Goal: Task Accomplishment & Management: Complete application form

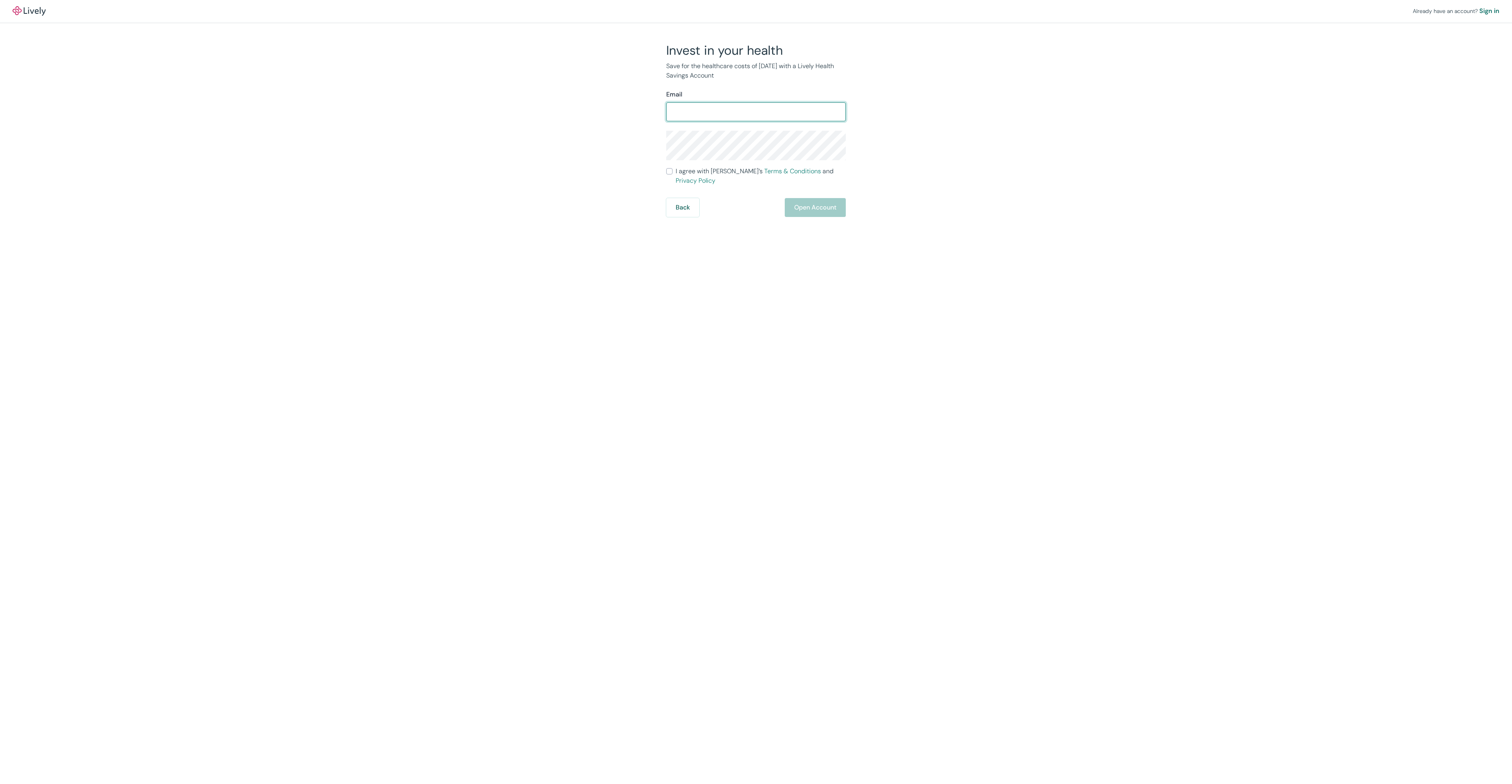
click at [726, 118] on input "Email" at bounding box center [756, 112] width 180 height 16
click at [680, 272] on div "Already have an account? Sign in Invest in your health Save for the healthcare …" at bounding box center [756, 392] width 1512 height 784
drag, startPoint x: 727, startPoint y: 112, endPoint x: 704, endPoint y: 115, distance: 23.2
click at [704, 115] on input "Email" at bounding box center [756, 112] width 180 height 16
click at [671, 207] on input "I agree with Lively’s Terms & Conditions and Privacy Policy" at bounding box center [669, 209] width 6 height 6
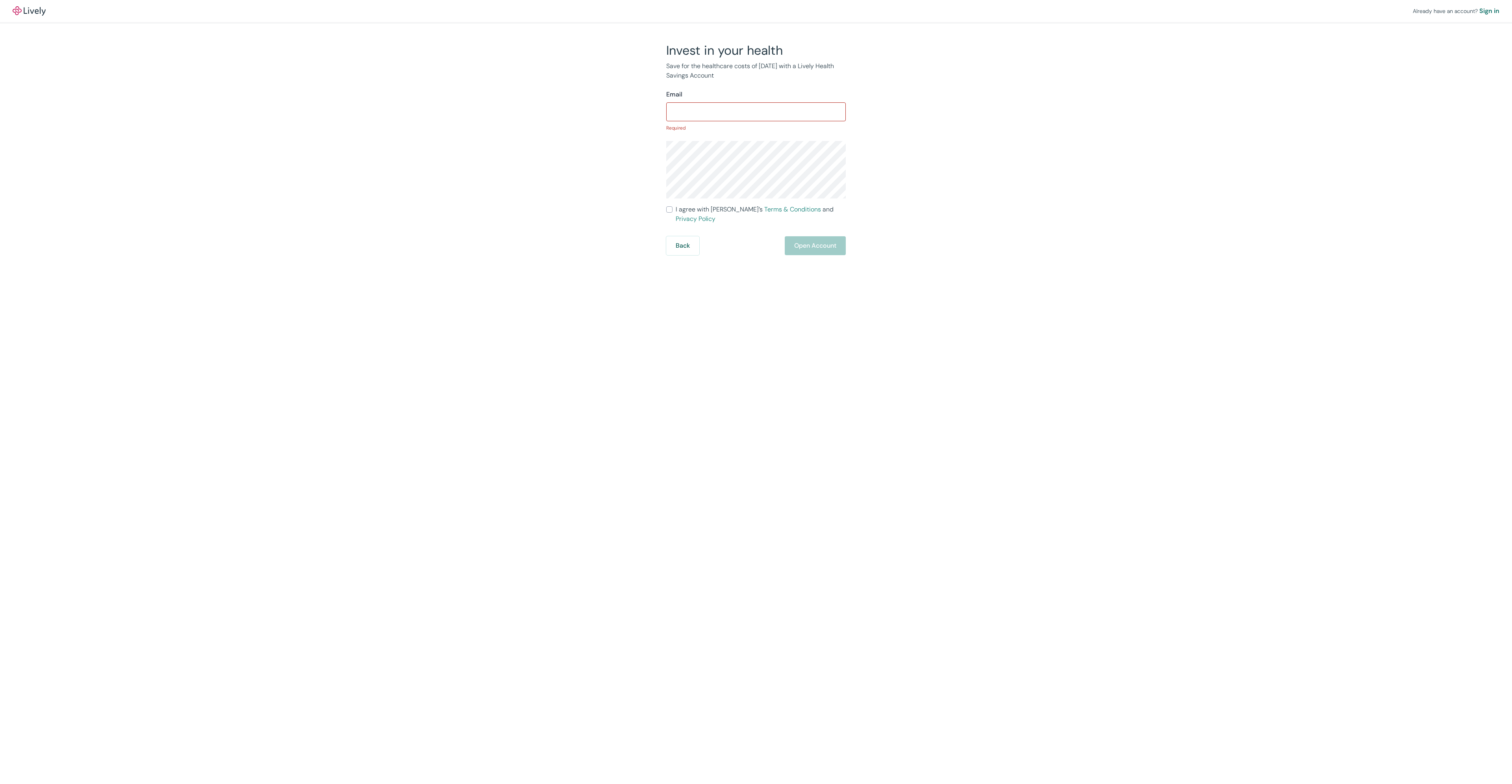
checkbox input "true"
click at [739, 115] on input "Email" at bounding box center [756, 112] width 180 height 16
paste input "[PERSON_NAME][EMAIL_ADDRESS][PERSON_NAME][DOMAIN_NAME]"
type input "[PERSON_NAME][EMAIL_ADDRESS][PERSON_NAME][DOMAIN_NAME]"
click at [809, 226] on button "Open Account" at bounding box center [815, 235] width 61 height 19
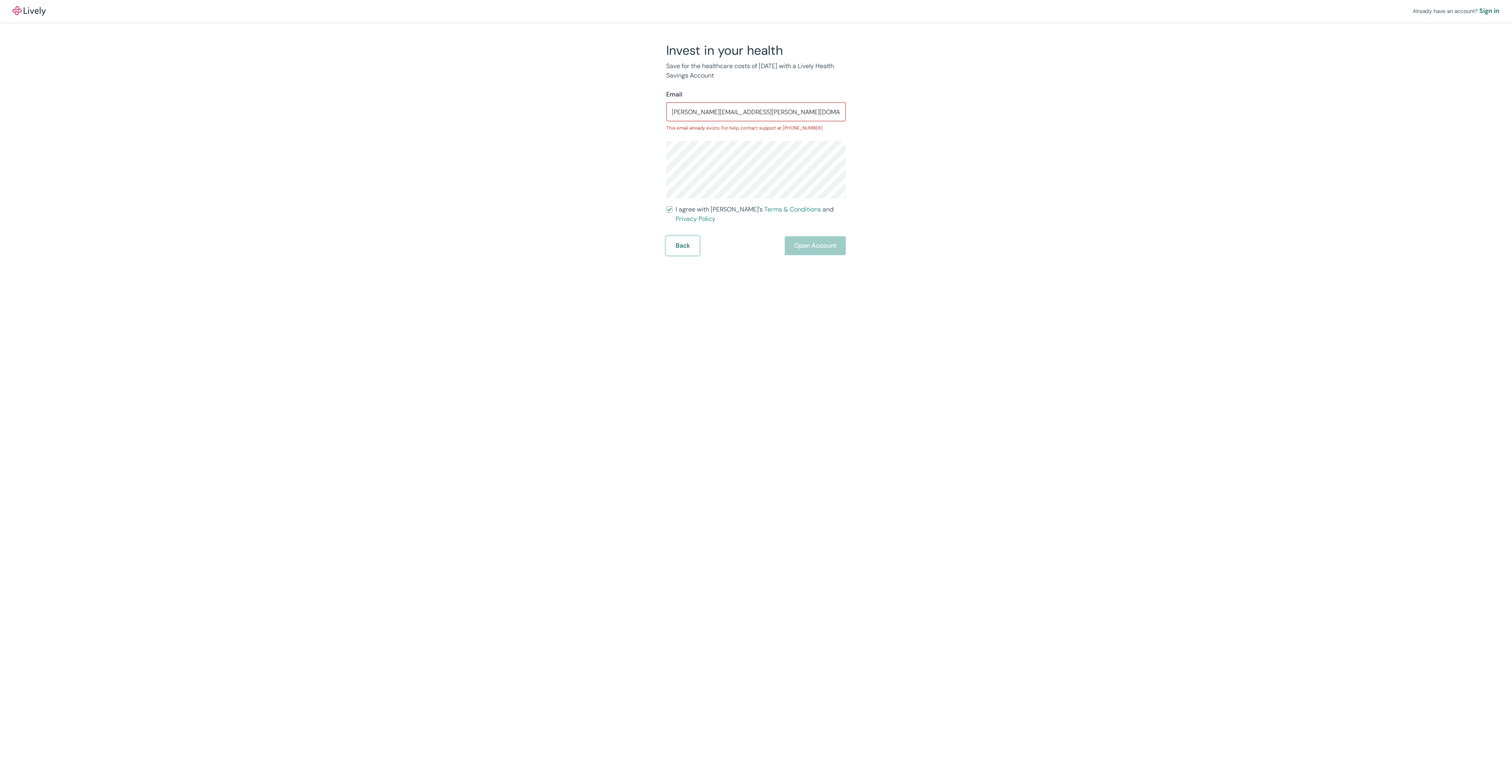
click at [688, 239] on button "Back" at bounding box center [682, 245] width 33 height 19
